Goal: Transaction & Acquisition: Purchase product/service

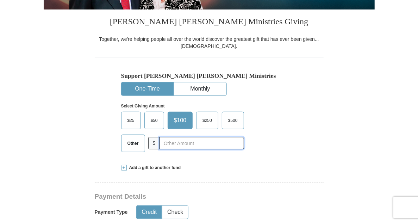
click at [184, 144] on input "text" at bounding box center [201, 143] width 84 height 12
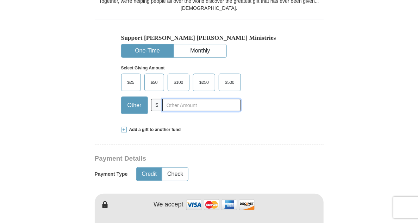
scroll to position [188, 0]
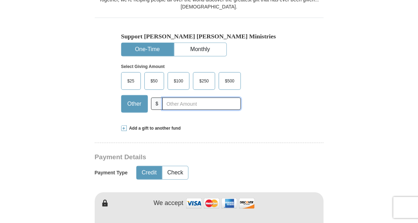
click at [182, 102] on input "text" at bounding box center [201, 103] width 78 height 12
type input "5"
click at [187, 103] on input "text" at bounding box center [201, 103] width 78 height 12
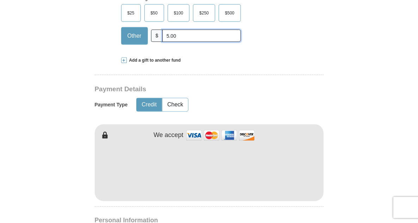
scroll to position [268, 0]
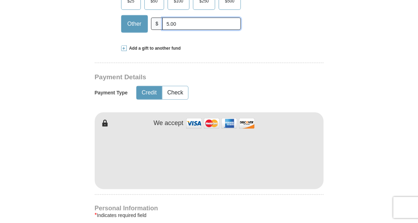
type input "5.00"
click at [148, 93] on button "Credit" at bounding box center [149, 92] width 25 height 13
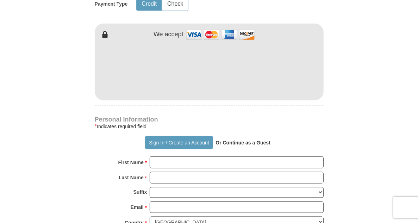
scroll to position [358, 0]
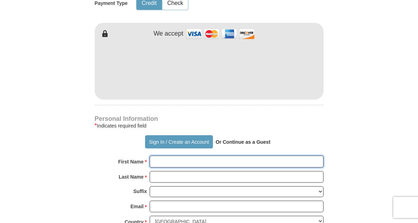
type input "[PERSON_NAME]"
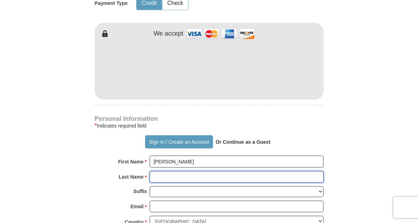
type input "[PERSON_NAME]"
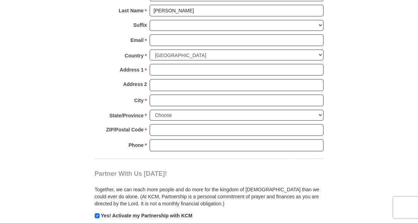
scroll to position [527, 0]
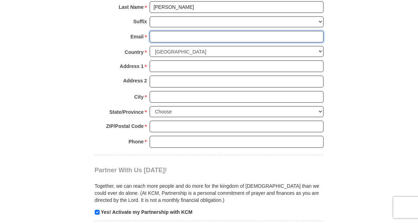
click at [171, 32] on input "Email *" at bounding box center [237, 37] width 174 height 12
type input "[EMAIL_ADDRESS][DOMAIN_NAME]"
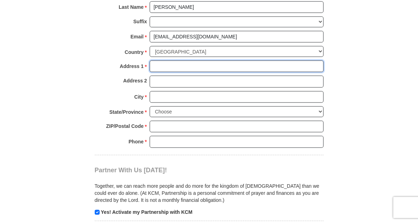
type input "[STREET_ADDRESS][PERSON_NAME]"
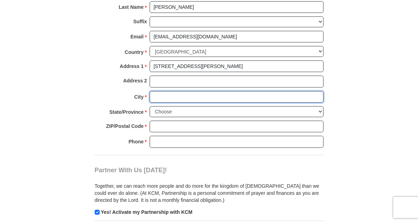
type input "[GEOGRAPHIC_DATA]"
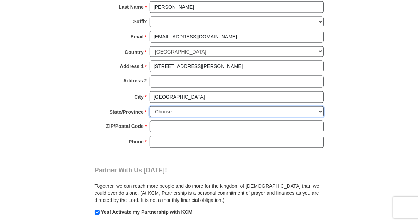
select select "CA"
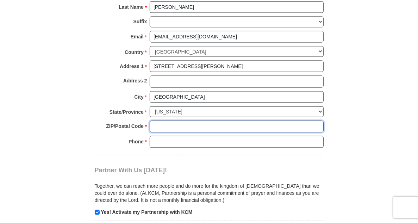
type input "90027"
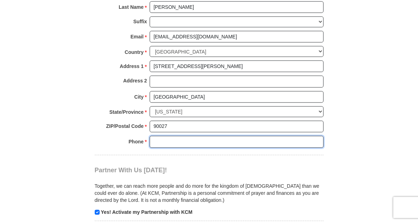
type input "3236794889"
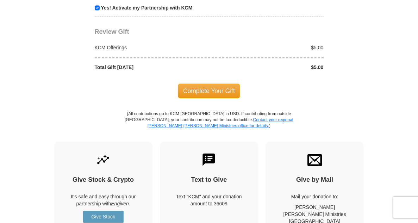
scroll to position [733, 0]
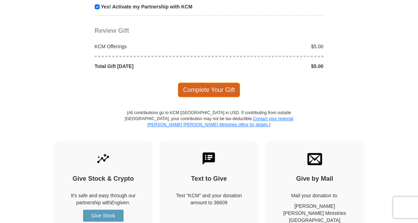
click at [208, 88] on span "Complete Your Gift" at bounding box center [209, 89] width 62 height 15
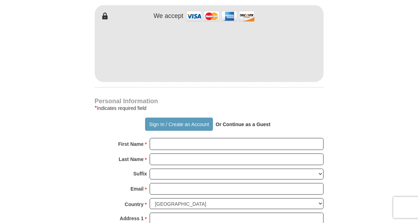
scroll to position [375, 0]
type input "7.00"
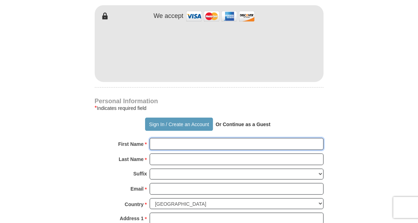
click at [183, 143] on input "First Name *" at bounding box center [237, 144] width 174 height 12
type input "Angela"
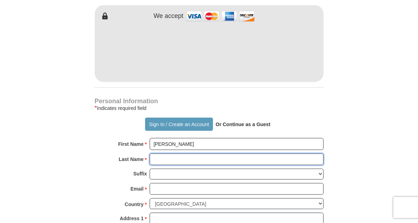
type input "Gasparian"
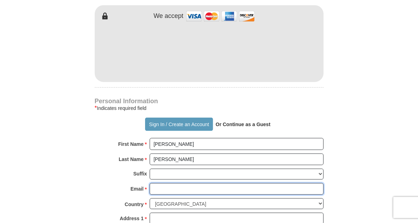
type input "[EMAIL_ADDRESS][DOMAIN_NAME]"
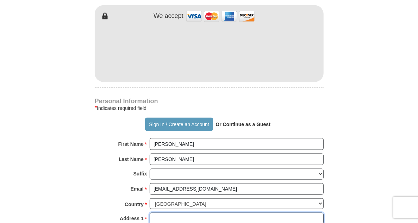
type input "[STREET_ADDRESS][PERSON_NAME]"
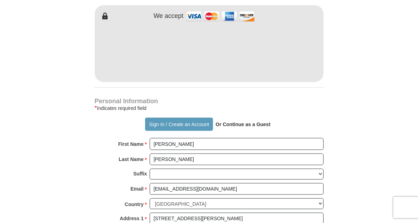
type input "[GEOGRAPHIC_DATA]"
select select "CA"
type input "90027"
type input "3236794889"
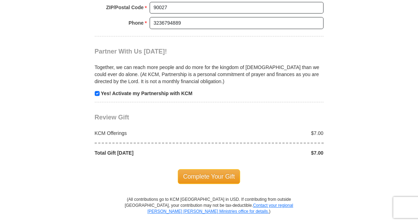
scroll to position [646, 0]
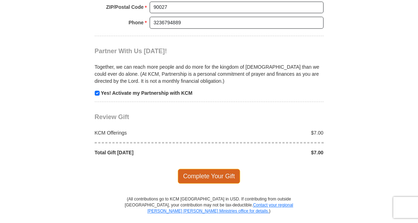
click at [222, 174] on span "Complete Your Gift" at bounding box center [209, 176] width 62 height 15
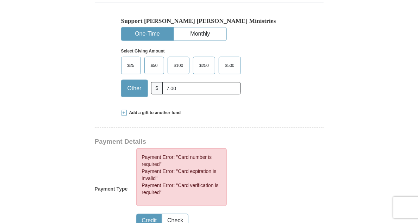
scroll to position [205, 0]
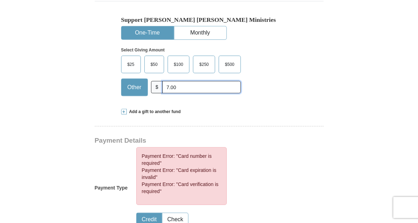
click at [190, 85] on input "7.00" at bounding box center [201, 87] width 78 height 12
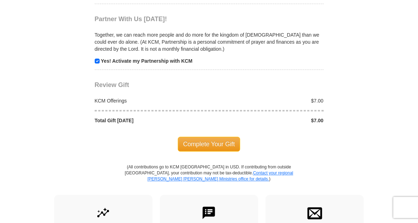
scroll to position [743, 0]
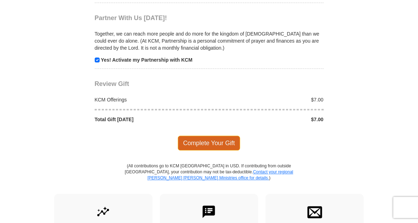
click at [215, 140] on span "Complete Your Gift" at bounding box center [209, 142] width 62 height 15
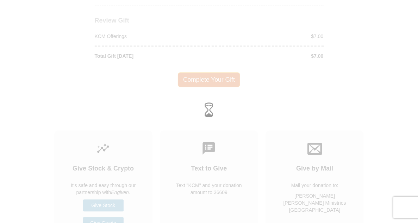
scroll to position [680, 0]
